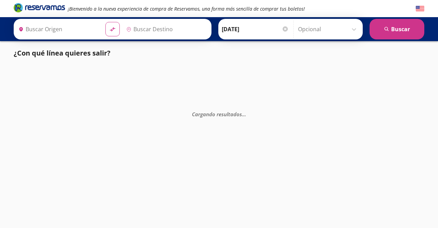
type input "[GEOGRAPHIC_DATA], [GEOGRAPHIC_DATA]"
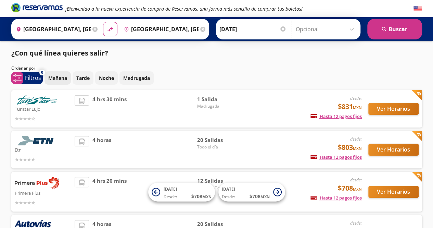
click at [65, 78] on p "Mañana" at bounding box center [57, 77] width 19 height 7
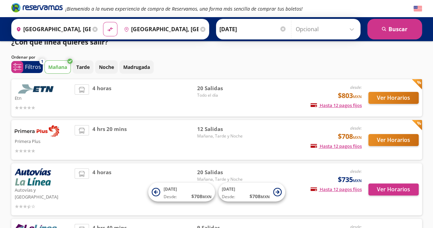
scroll to position [11, 0]
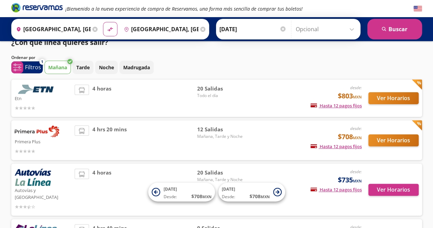
click at [86, 82] on div "Etn desde: $803 MXN Hasta 12 pagos fijos Pagos fijos en compras mayores a $30 M…" at bounding box center [216, 97] width 411 height 37
click at [380, 102] on button "Ver Horarios" at bounding box center [393, 98] width 50 height 12
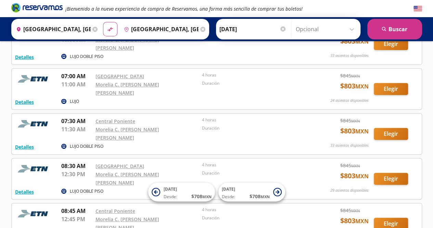
scroll to position [134, 0]
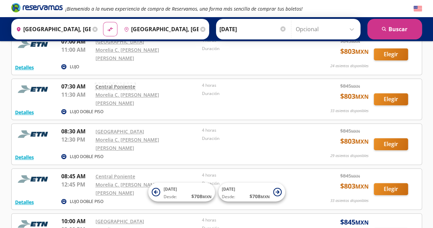
click at [128, 83] on link "Central Poniente" at bounding box center [115, 86] width 40 height 7
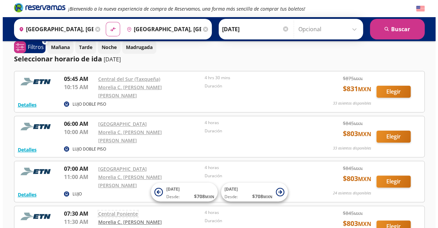
scroll to position [0, 0]
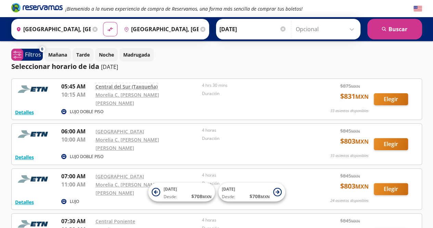
click at [151, 89] on link "Central del Sur (Taxqueña)" at bounding box center [126, 86] width 62 height 7
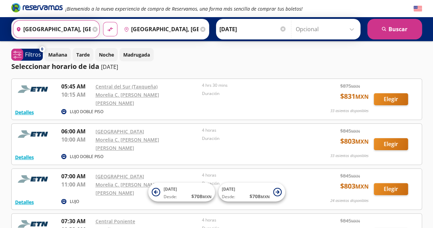
click at [65, 30] on input "[GEOGRAPHIC_DATA], [GEOGRAPHIC_DATA]" at bounding box center [51, 29] width 77 height 17
click at [248, 56] on div "Mañana Tarde Noche Madrugada" at bounding box center [232, 54] width 377 height 13
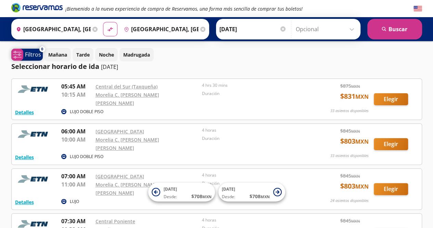
click at [24, 49] on span "system-uicons:filtering Filtros" at bounding box center [26, 55] width 31 height 12
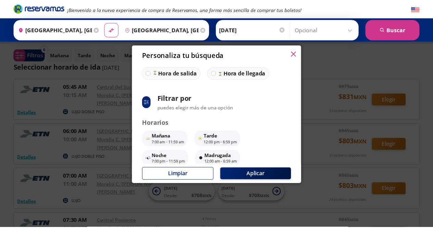
scroll to position [69, 0]
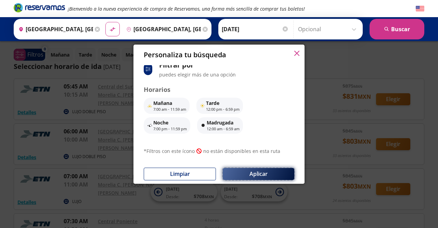
click at [271, 171] on button "Aplicar" at bounding box center [259, 174] width 72 height 12
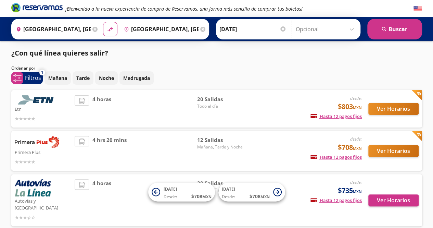
scroll to position [11, 0]
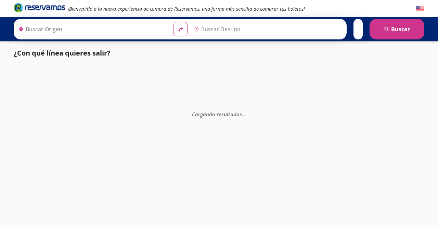
type input "[GEOGRAPHIC_DATA], [GEOGRAPHIC_DATA]"
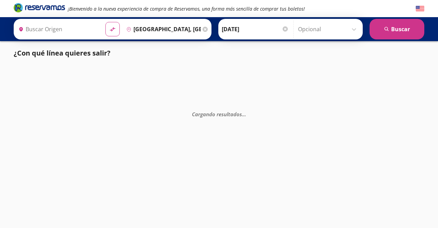
type input "Aeropuerto Internacional Felipe Ángeles (santa Lucía), Distrito Federal"
type input "Morelia, Michoacán"
type input "[GEOGRAPHIC_DATA][PERSON_NAME] ([GEOGRAPHIC_DATA][PERSON_NAME]), [GEOGRAPHIC_DA…"
type input "Ciudad de México, Distrito Federal"
type input "[GEOGRAPHIC_DATA][PERSON_NAME] ([GEOGRAPHIC_DATA][PERSON_NAME]), [GEOGRAPHIC_DA…"
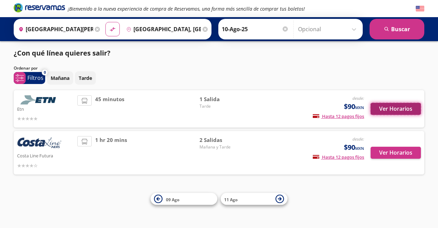
click at [396, 108] on button "Ver Horarios" at bounding box center [396, 109] width 50 height 12
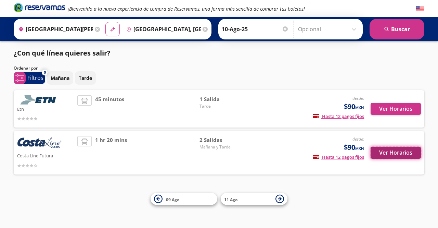
click at [388, 152] on button "Ver Horarios" at bounding box center [396, 152] width 50 height 12
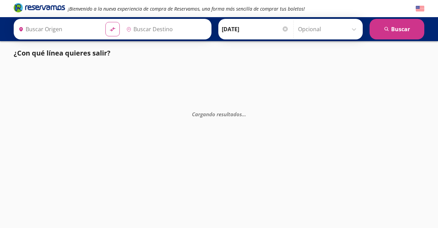
type input "[GEOGRAPHIC_DATA], [GEOGRAPHIC_DATA]"
type input "[GEOGRAPHIC_DATA][PERSON_NAME] ([GEOGRAPHIC_DATA][PERSON_NAME]), [GEOGRAPHIC_DA…"
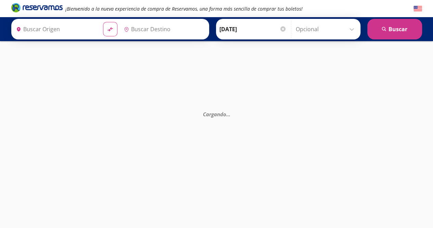
type input "[GEOGRAPHIC_DATA], [GEOGRAPHIC_DATA]"
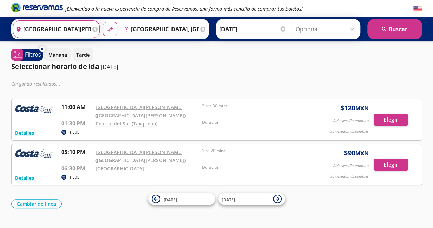
click at [61, 33] on input "[GEOGRAPHIC_DATA][PERSON_NAME] ([GEOGRAPHIC_DATA][PERSON_NAME]), [GEOGRAPHIC_DA…" at bounding box center [51, 29] width 77 height 17
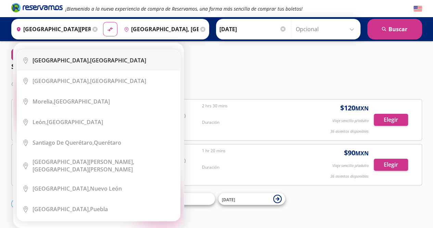
click at [65, 54] on li "City Icon [GEOGRAPHIC_DATA], [GEOGRAPHIC_DATA]" at bounding box center [98, 60] width 163 height 21
type input "[GEOGRAPHIC_DATA], [GEOGRAPHIC_DATA]"
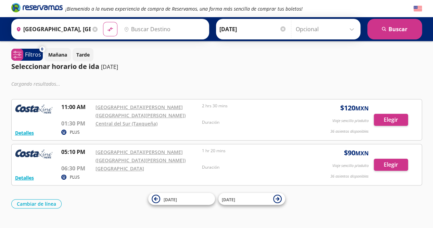
click at [178, 34] on input "Destino" at bounding box center [163, 29] width 84 height 17
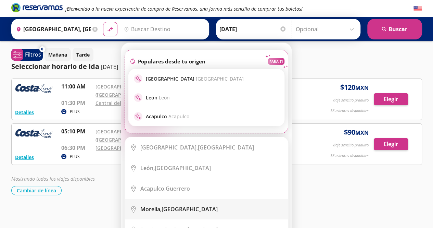
click at [157, 199] on li "City Icon [GEOGRAPHIC_DATA], [GEOGRAPHIC_DATA]" at bounding box center [206, 208] width 163 height 21
type input "[GEOGRAPHIC_DATA], [GEOGRAPHIC_DATA]"
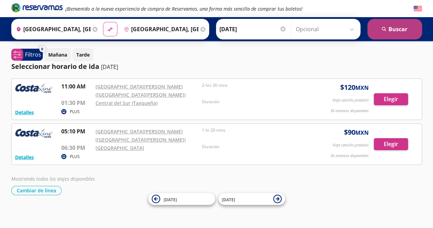
click at [380, 33] on button "search [GEOGRAPHIC_DATA]" at bounding box center [394, 29] width 55 height 21
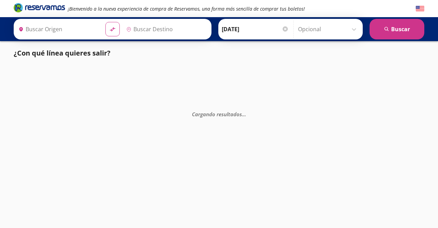
type input "[GEOGRAPHIC_DATA], [GEOGRAPHIC_DATA]"
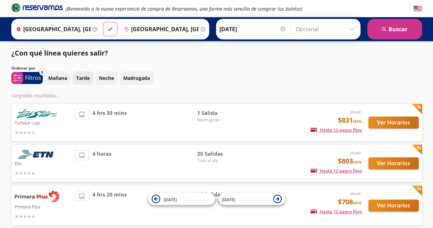
click at [79, 76] on p "Tarde" at bounding box center [82, 77] width 13 height 7
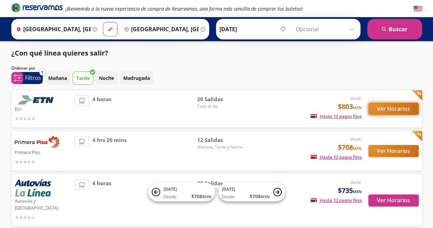
click at [374, 112] on button "Ver Horarios" at bounding box center [393, 109] width 50 height 12
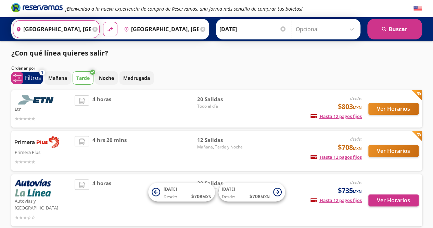
click at [34, 36] on input "[GEOGRAPHIC_DATA], [GEOGRAPHIC_DATA]" at bounding box center [51, 29] width 77 height 17
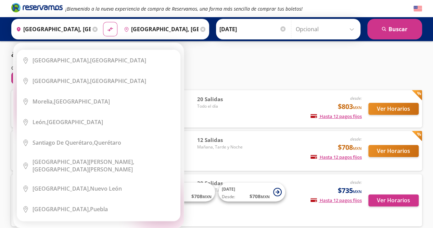
click at [93, 29] on icon at bounding box center [94, 29] width 5 height 5
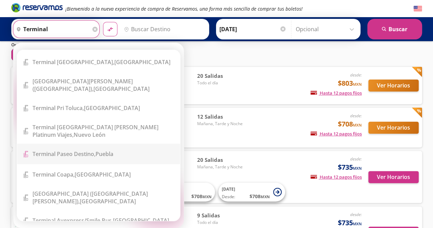
scroll to position [48, 0]
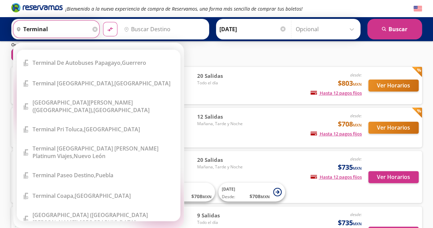
type input "terminal"
